Goal: Transaction & Acquisition: Purchase product/service

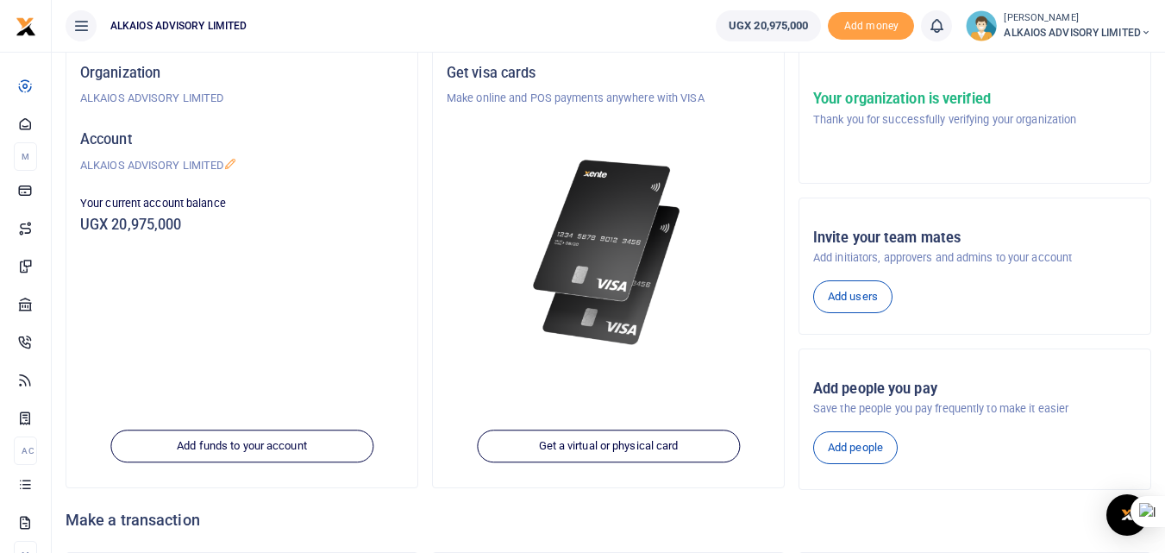
scroll to position [113, 0]
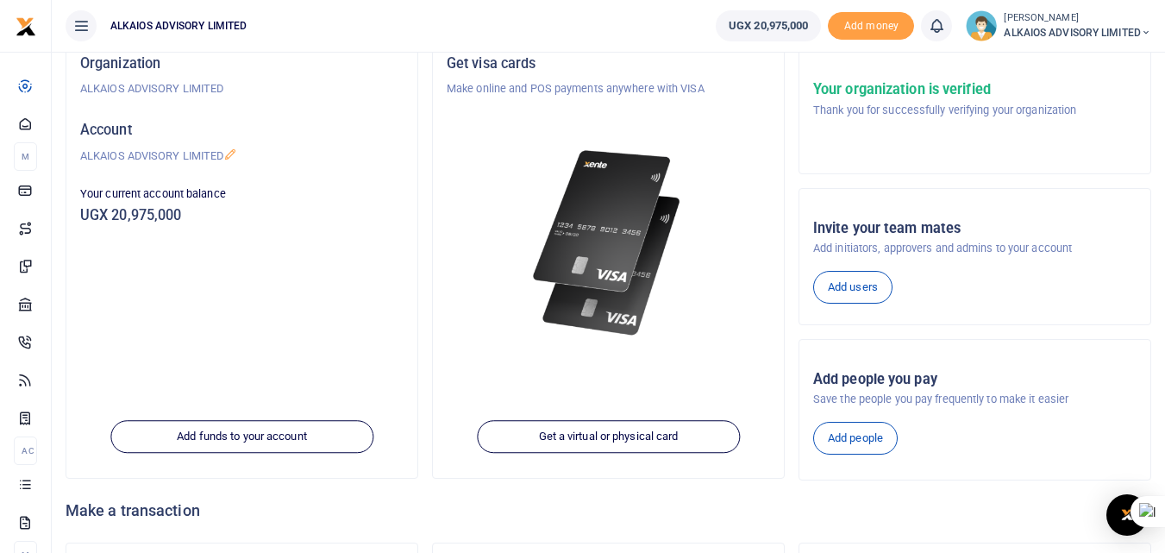
click at [1019, 28] on span "ALKAIOS ADVISORY LIMITED" at bounding box center [1077, 33] width 147 height 16
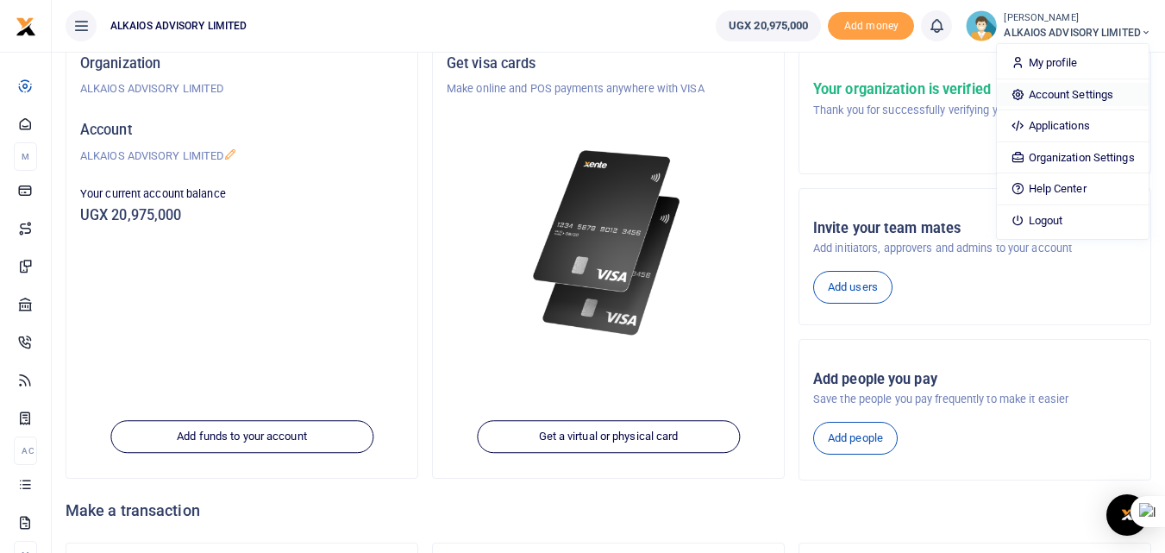
click at [1076, 90] on link "Account Settings" at bounding box center [1072, 95] width 151 height 24
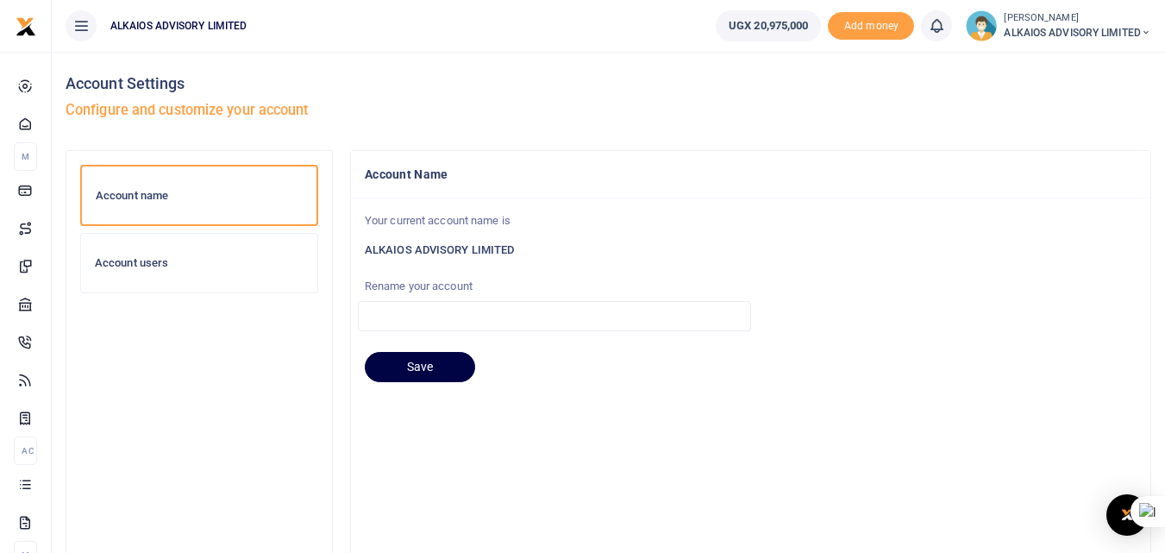
click at [140, 270] on div "Account users" at bounding box center [199, 263] width 236 height 59
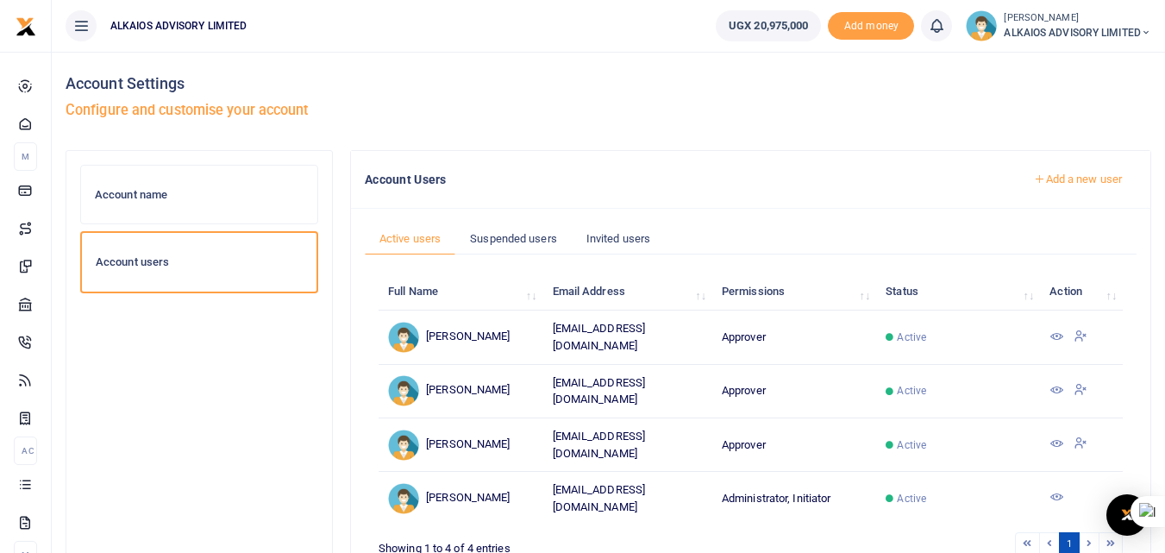
click at [916, 491] on span "Active" at bounding box center [911, 499] width 29 height 16
click at [1054, 490] on icon at bounding box center [1057, 497] width 14 height 14
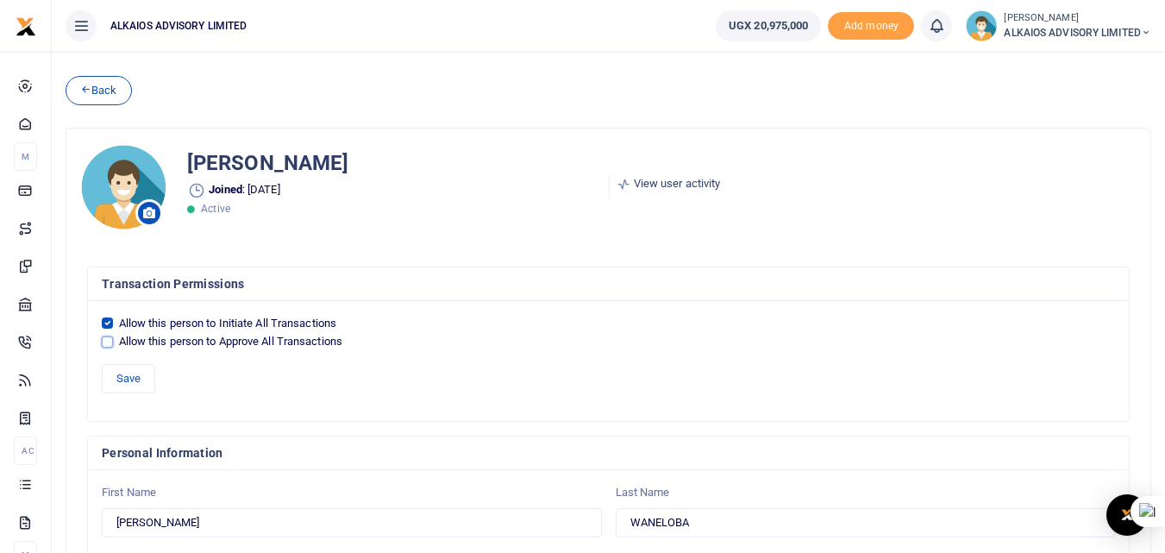
click at [107, 346] on input "Allow this person to Approve All Transactions" at bounding box center [107, 341] width 11 height 11
checkbox input "true"
click at [121, 377] on button "Save" at bounding box center [128, 378] width 53 height 29
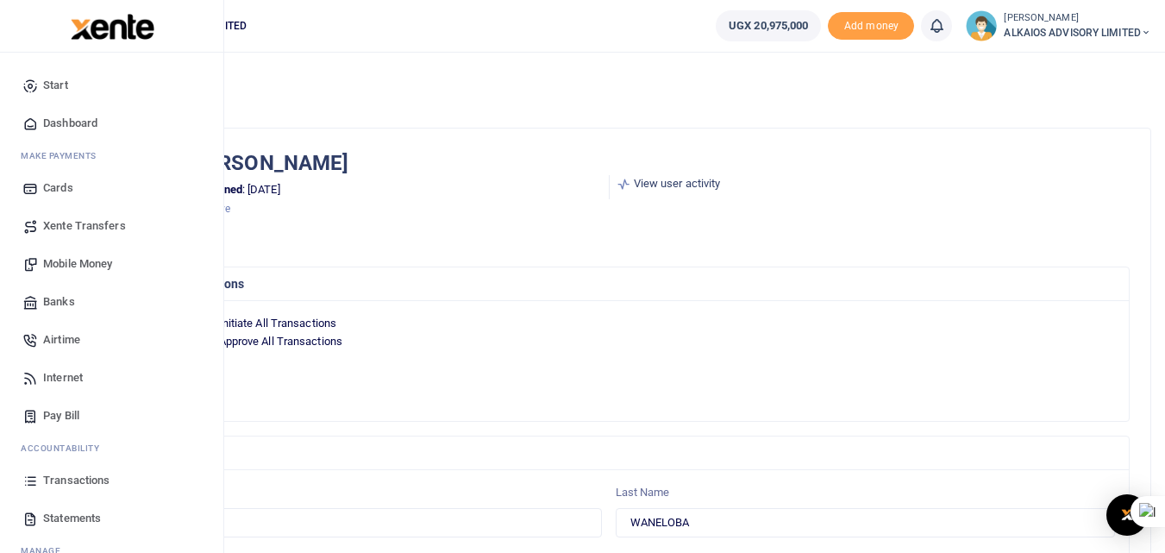
click at [76, 119] on span "Dashboard" at bounding box center [70, 123] width 54 height 17
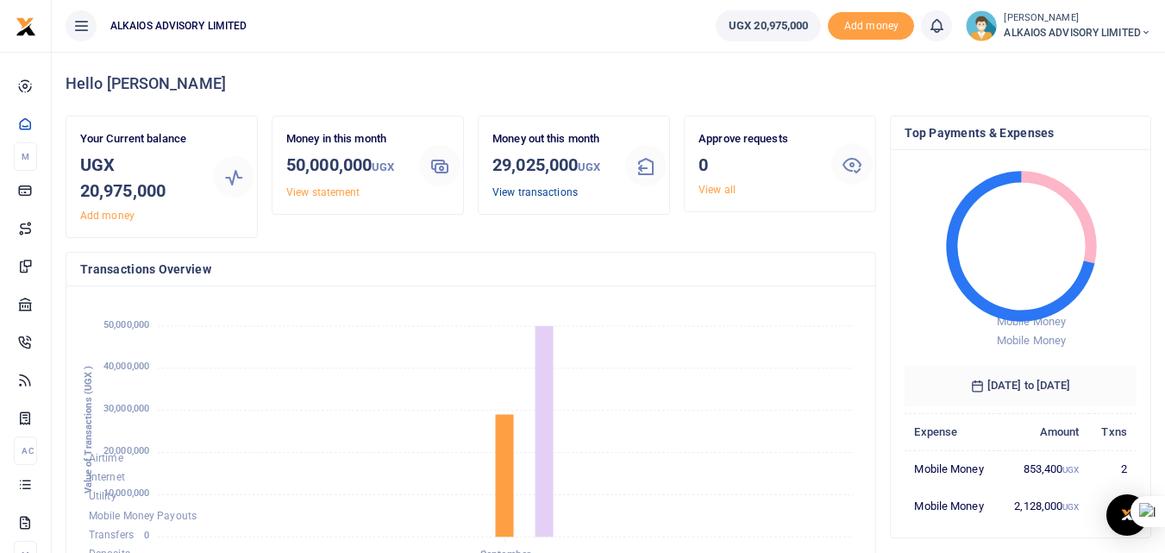
click at [515, 190] on link "View transactions" at bounding box center [535, 192] width 85 height 12
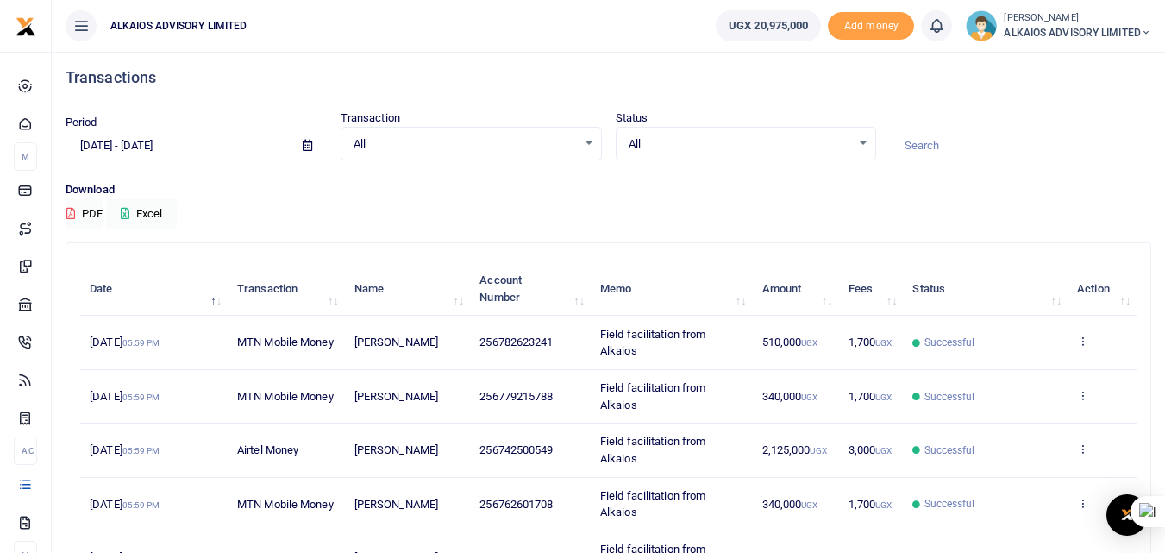
scroll to position [3, 0]
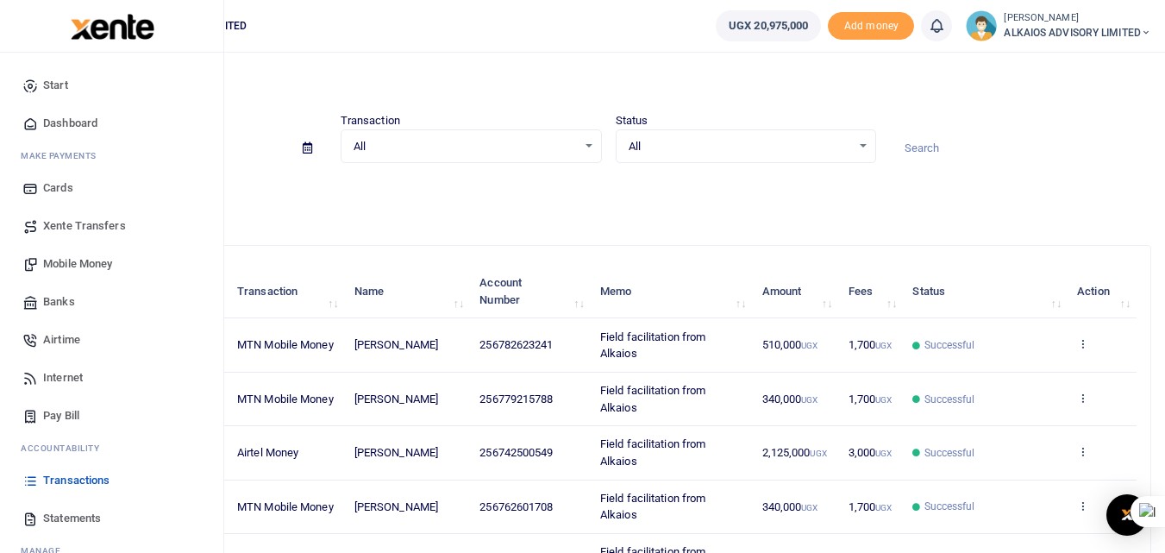
click at [67, 264] on span "Mobile Money" at bounding box center [77, 263] width 69 height 17
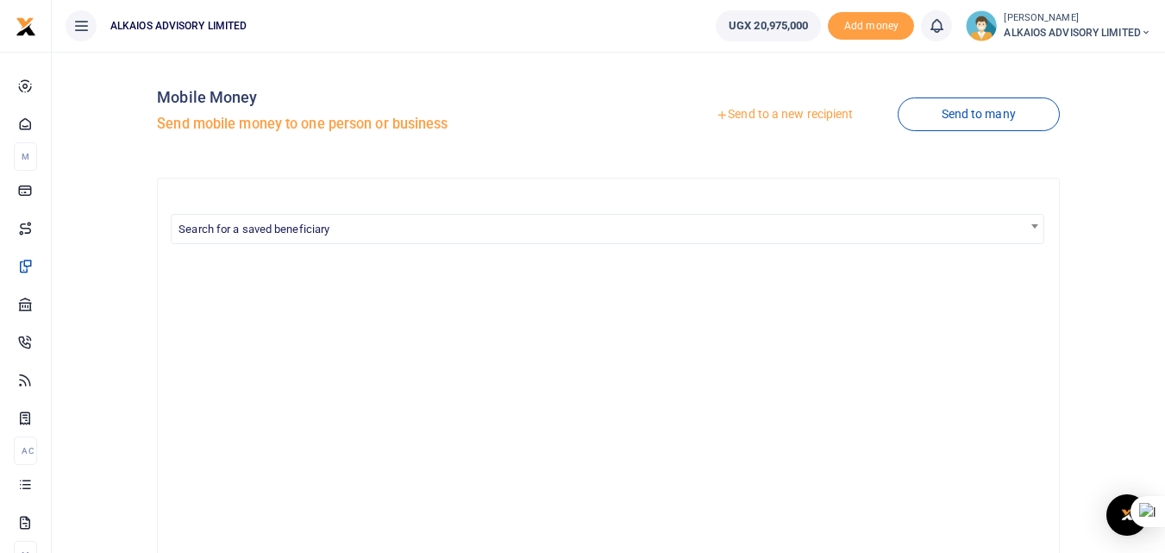
click at [776, 116] on link "Send to a new recipient" at bounding box center [784, 114] width 225 height 31
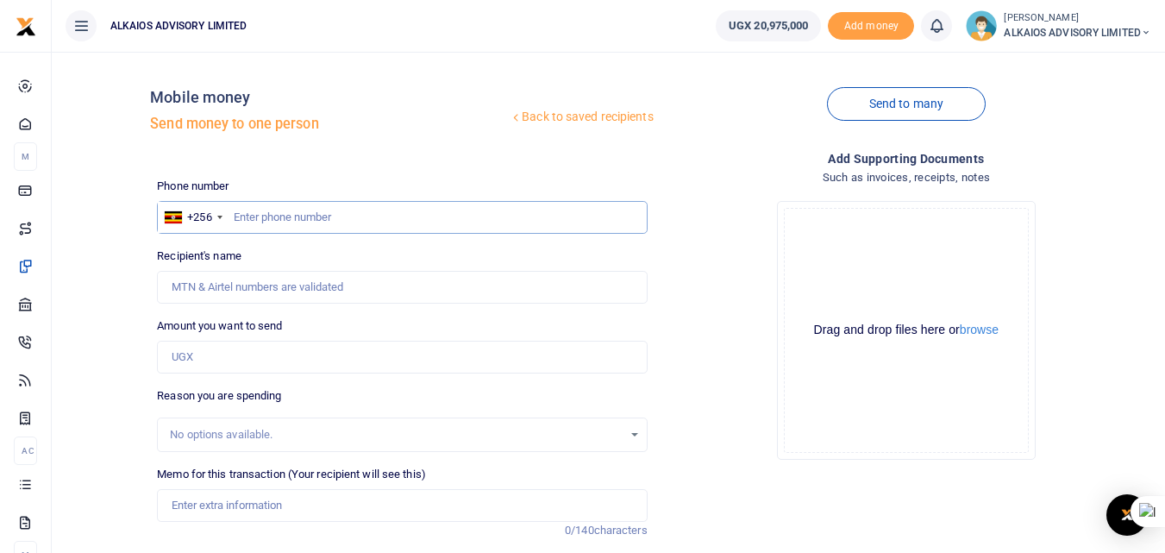
click at [280, 209] on input "text" at bounding box center [402, 217] width 490 height 33
type input "782022713"
type input "Waneloba [PERSON_NAME]"
type input "7"
type input "394880514"
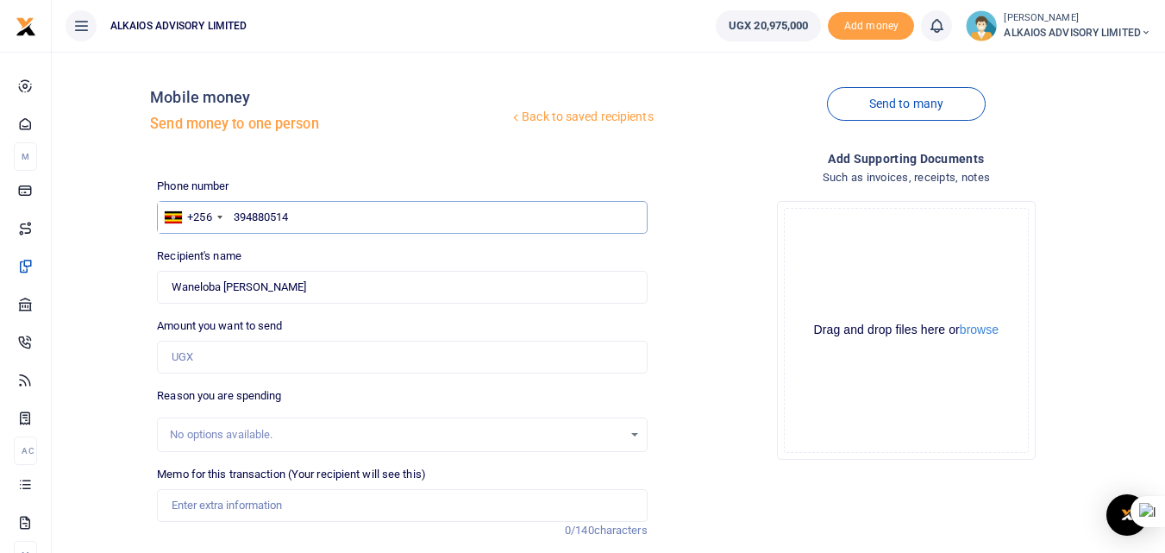
type input "[PERSON_NAME]"
type input "394880514"
click at [246, 352] on input "Amount you want to send" at bounding box center [402, 357] width 490 height 33
type input "200,000"
click at [242, 435] on div "No options available." at bounding box center [396, 434] width 452 height 17
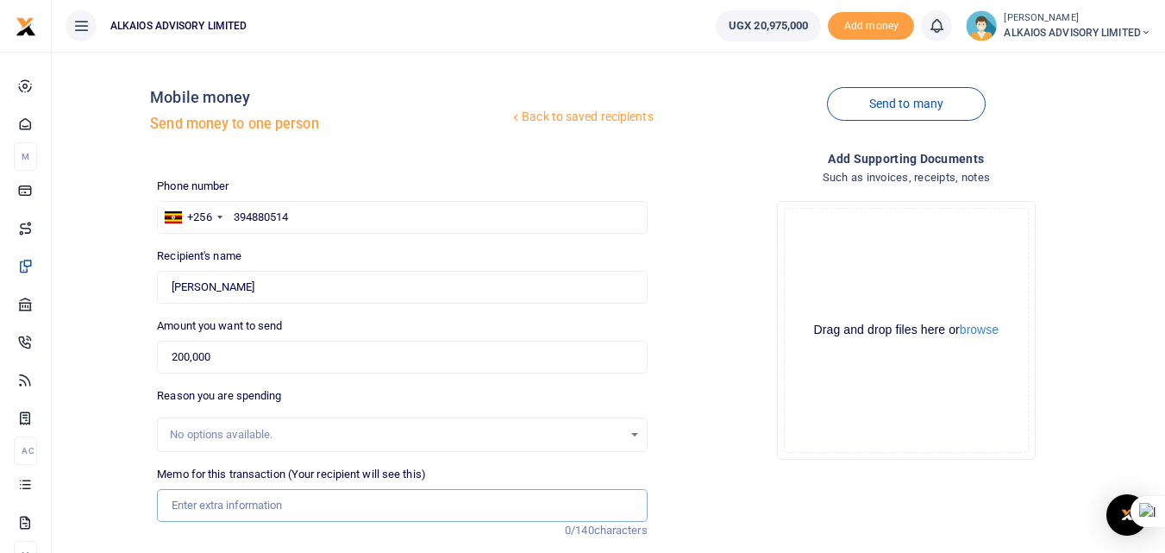
click at [198, 504] on input "Memo for this transaction (Your recipient will see this)" at bounding box center [402, 505] width 490 height 33
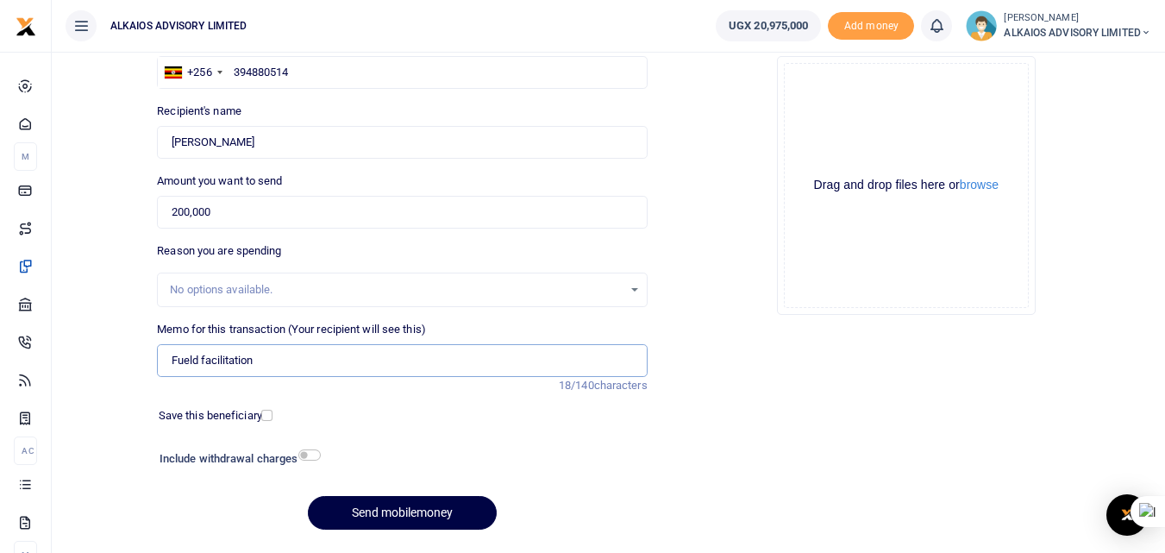
scroll to position [156, 0]
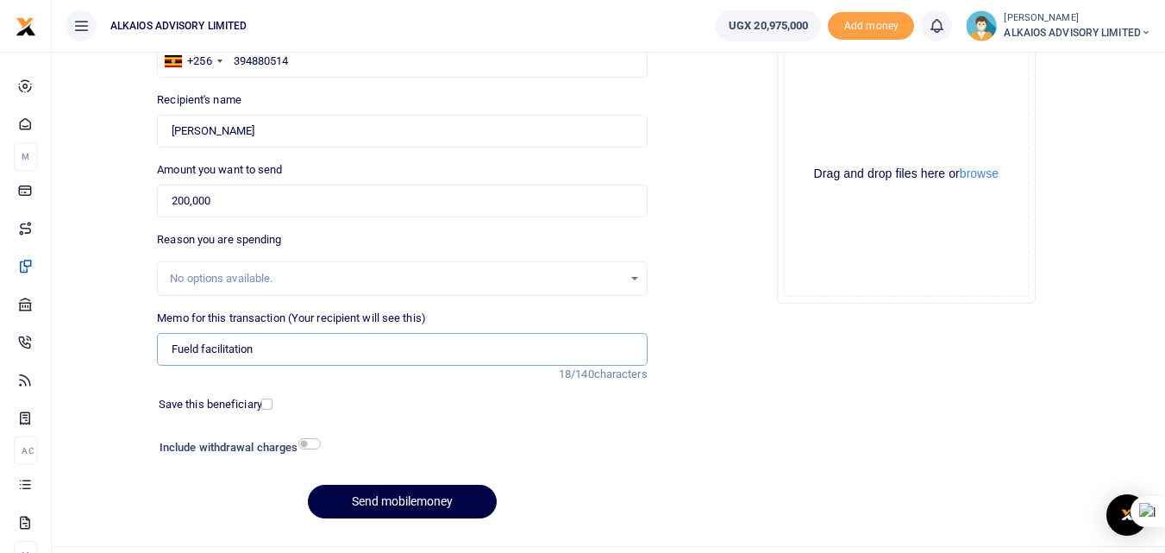
type input "Fueld facilitation"
click at [308, 444] on input "checkbox" at bounding box center [309, 443] width 22 height 11
checkbox input "true"
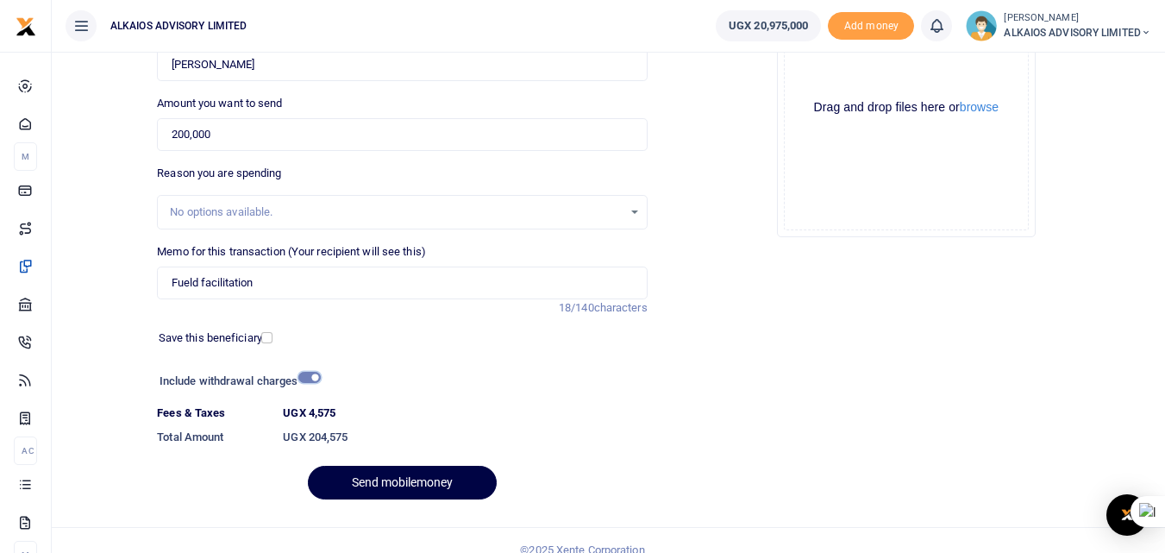
scroll to position [232, 0]
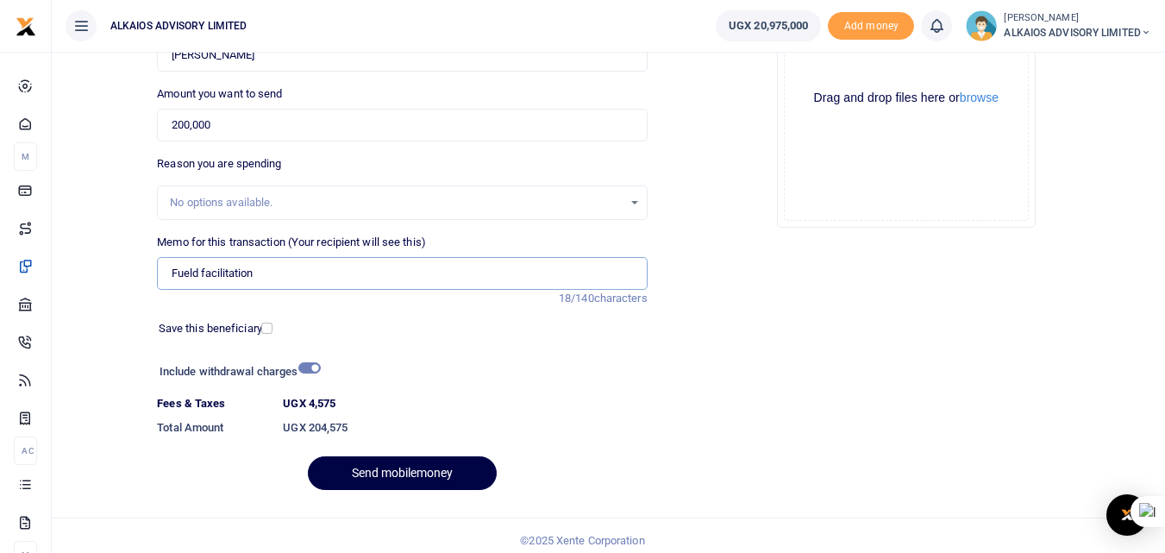
click at [189, 269] on input "Fueld facilitation" at bounding box center [402, 273] width 490 height 33
click at [185, 269] on input "Fueld facilitation" at bounding box center [402, 273] width 490 height 33
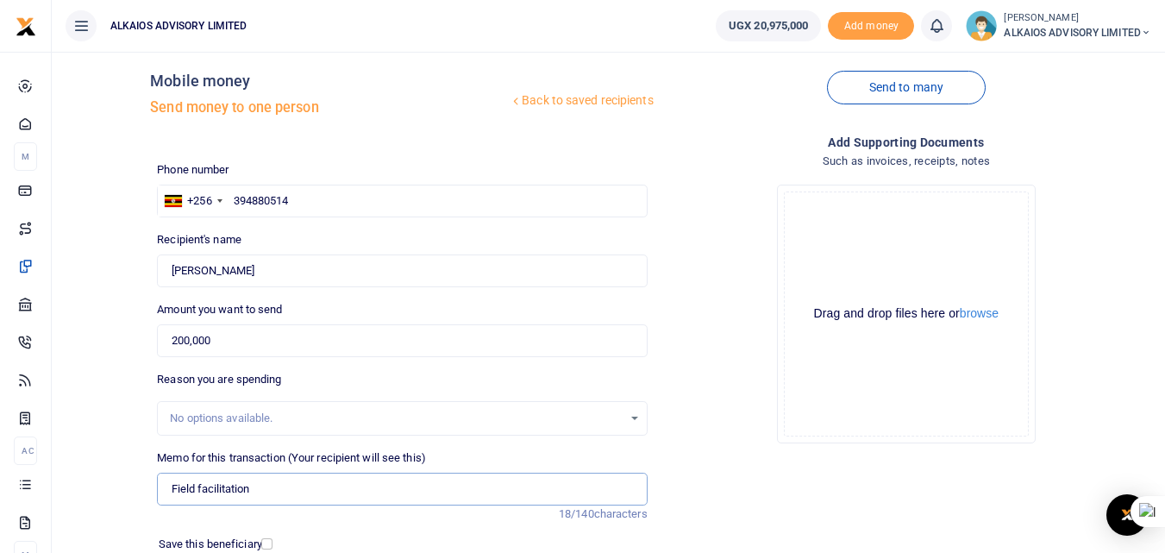
scroll to position [0, 0]
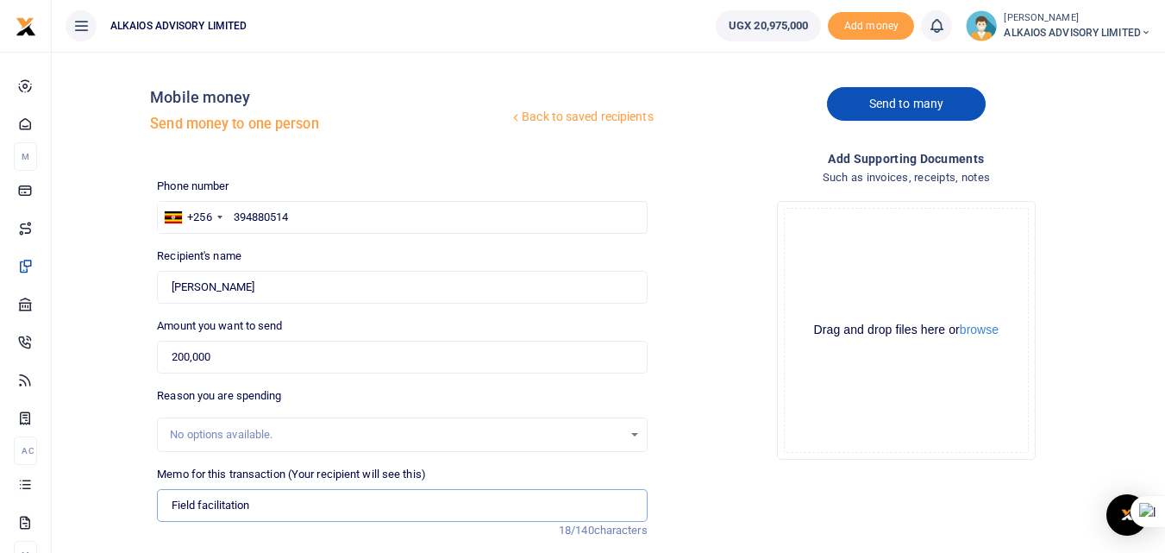
type input "Field facilitation"
click at [950, 93] on link "Send to many" at bounding box center [906, 104] width 159 height 34
